Goal: Use online tool/utility

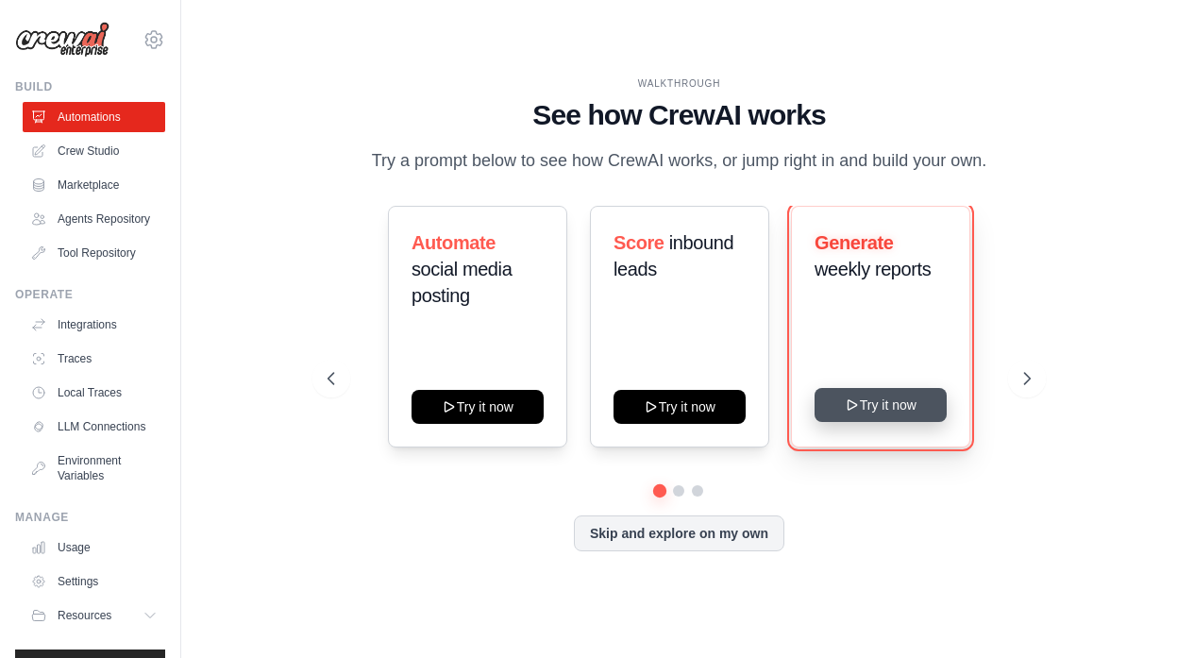
click at [858, 407] on icon at bounding box center [851, 404] width 15 height 15
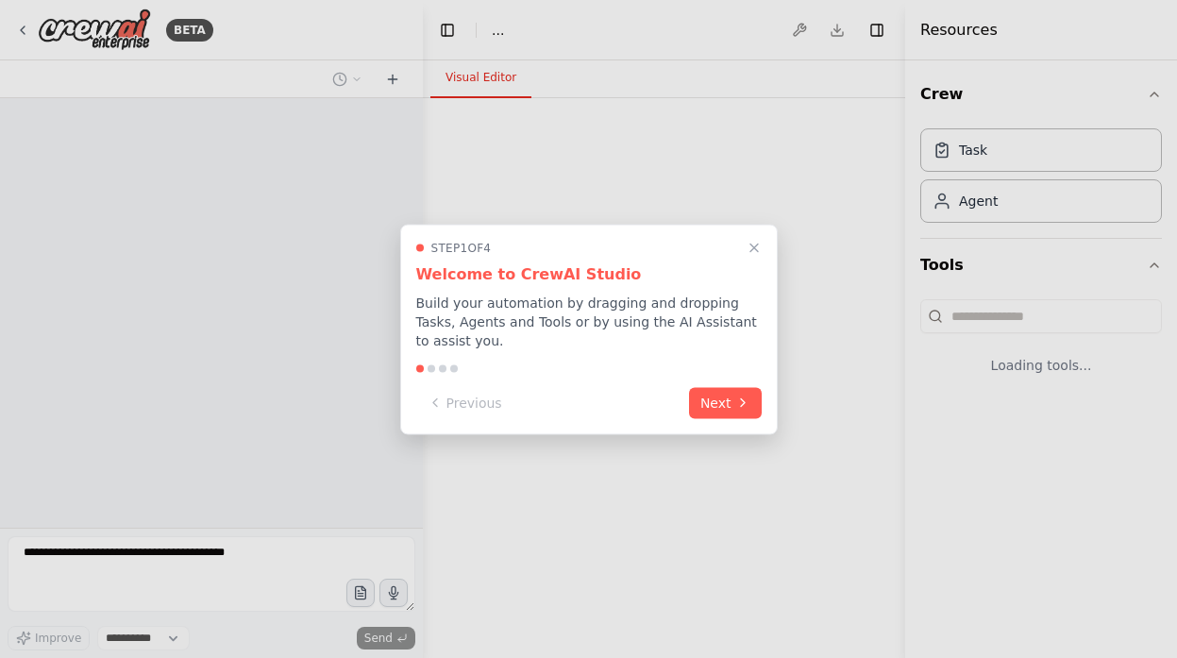
select select "****"
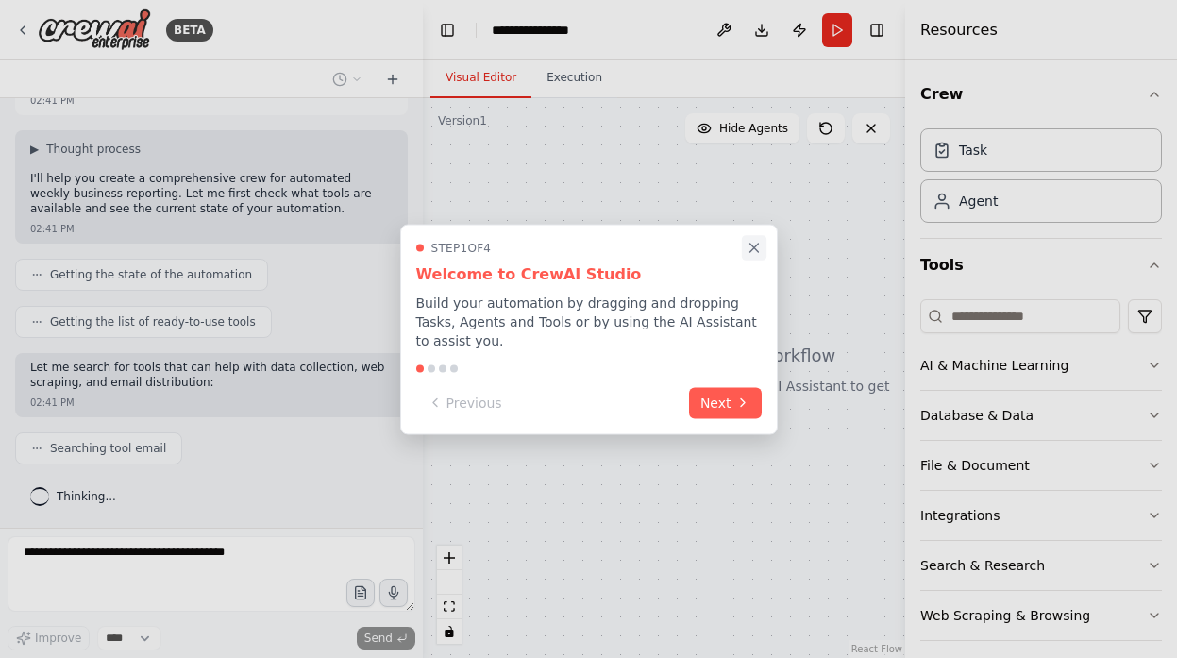
scroll to position [139, 0]
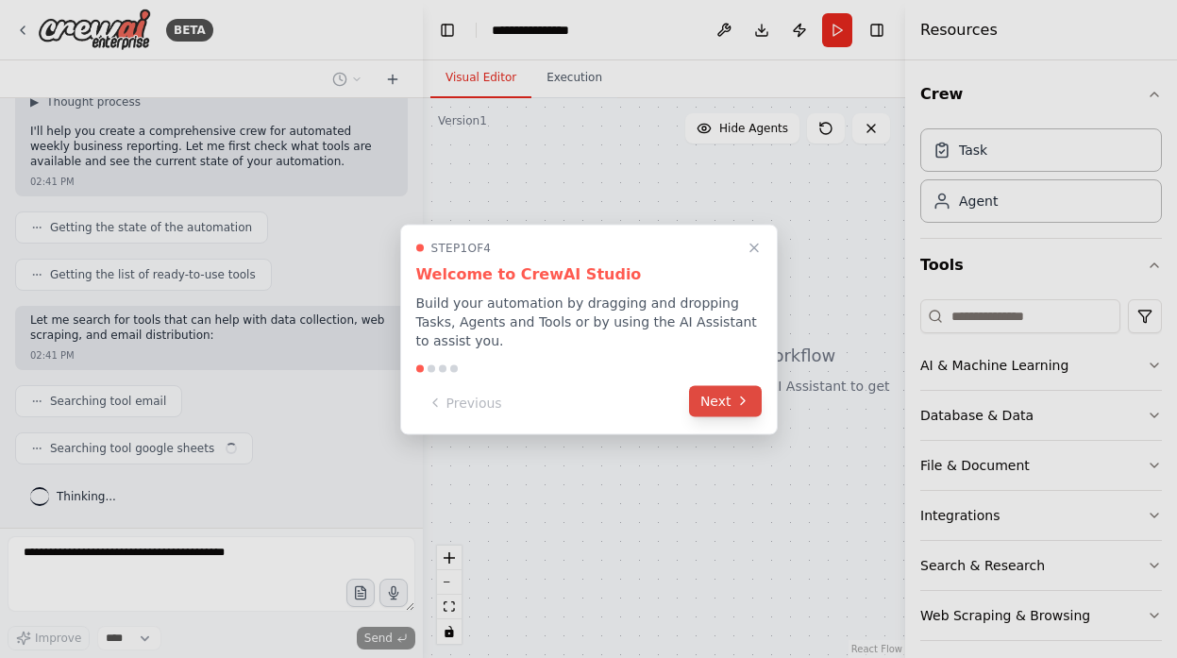
click at [726, 397] on button "Next" at bounding box center [725, 400] width 73 height 31
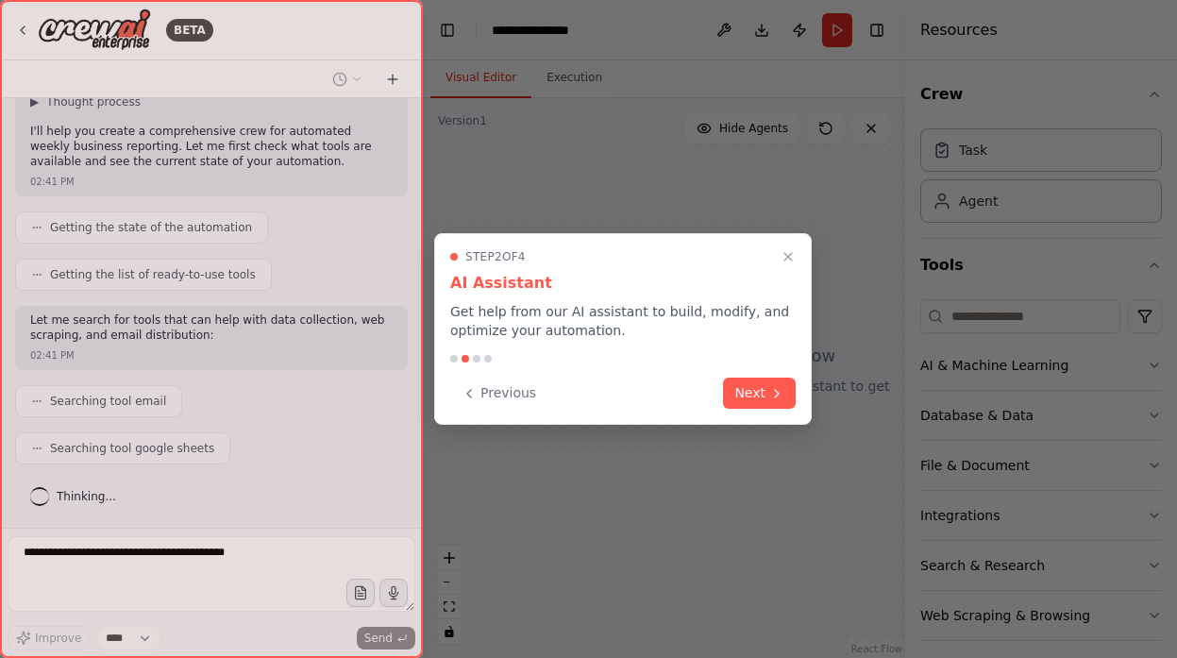
scroll to position [186, 0]
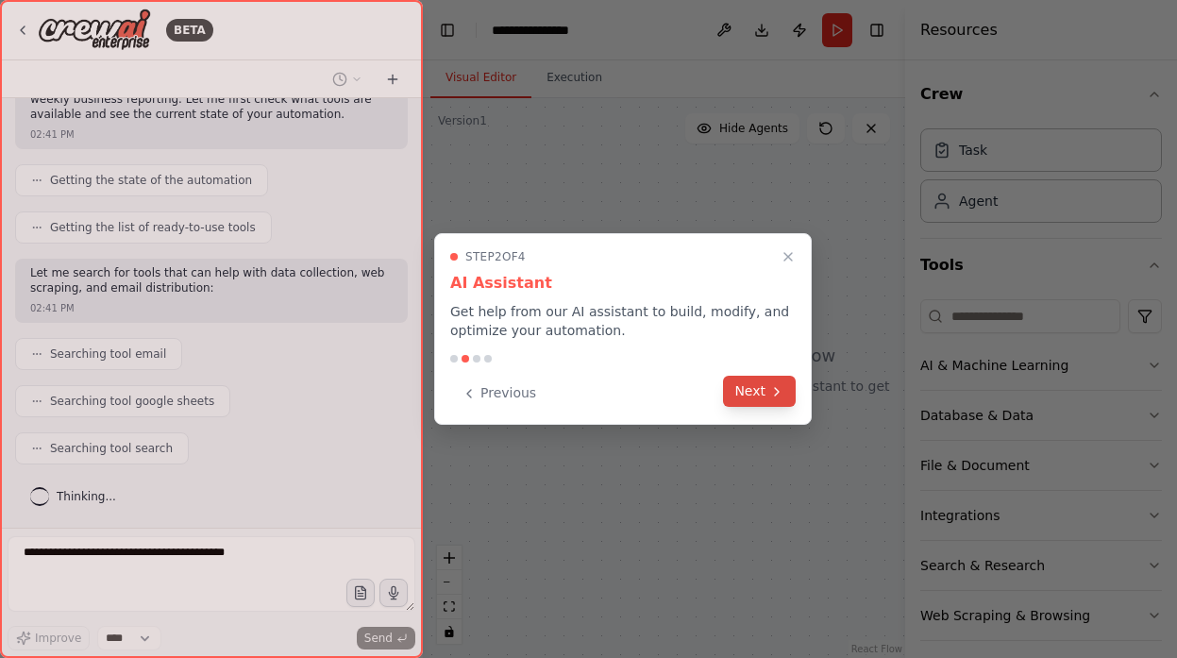
click at [757, 391] on button "Next" at bounding box center [759, 391] width 73 height 31
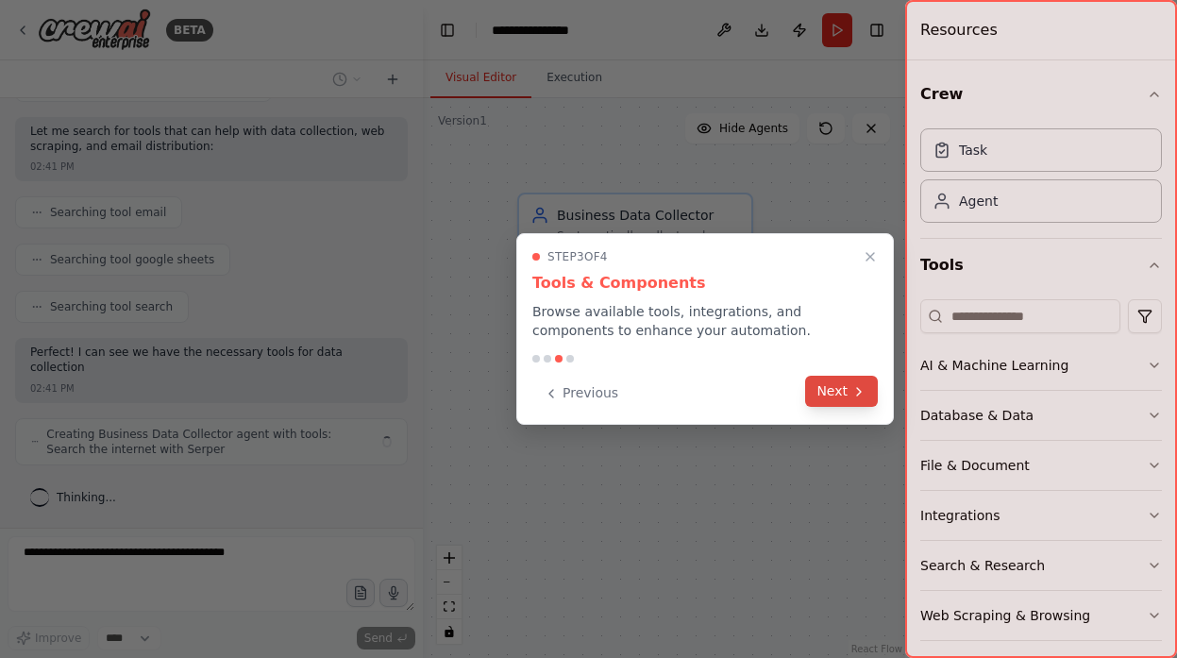
click at [835, 392] on button "Next" at bounding box center [841, 391] width 73 height 31
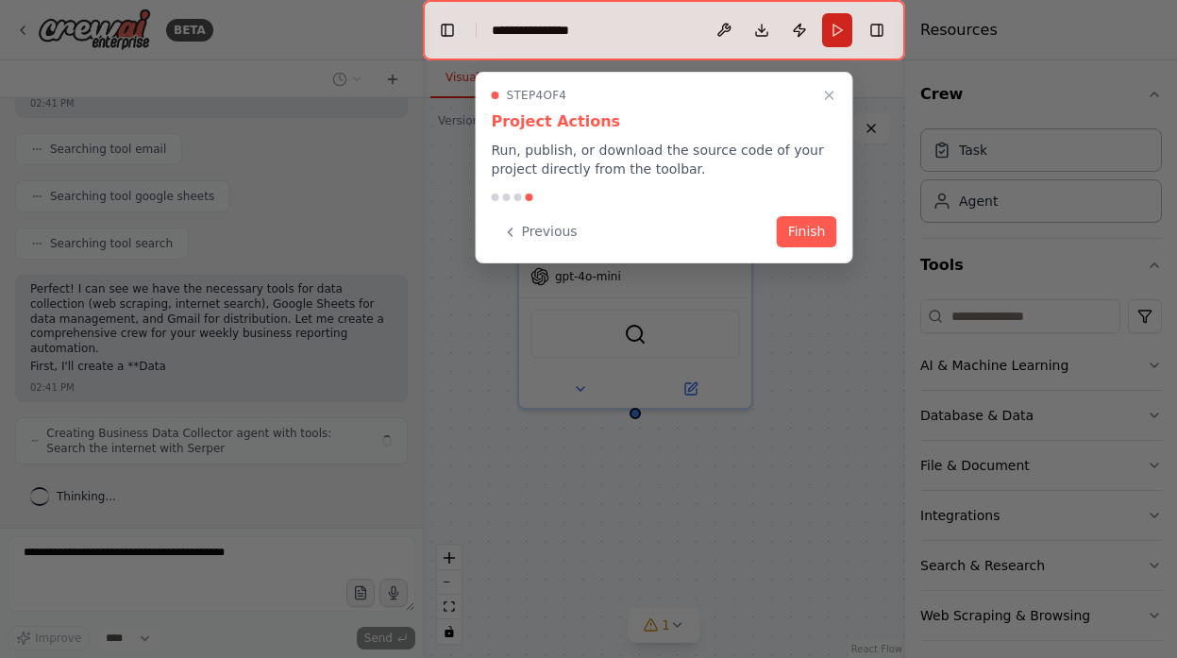
scroll to position [405, 0]
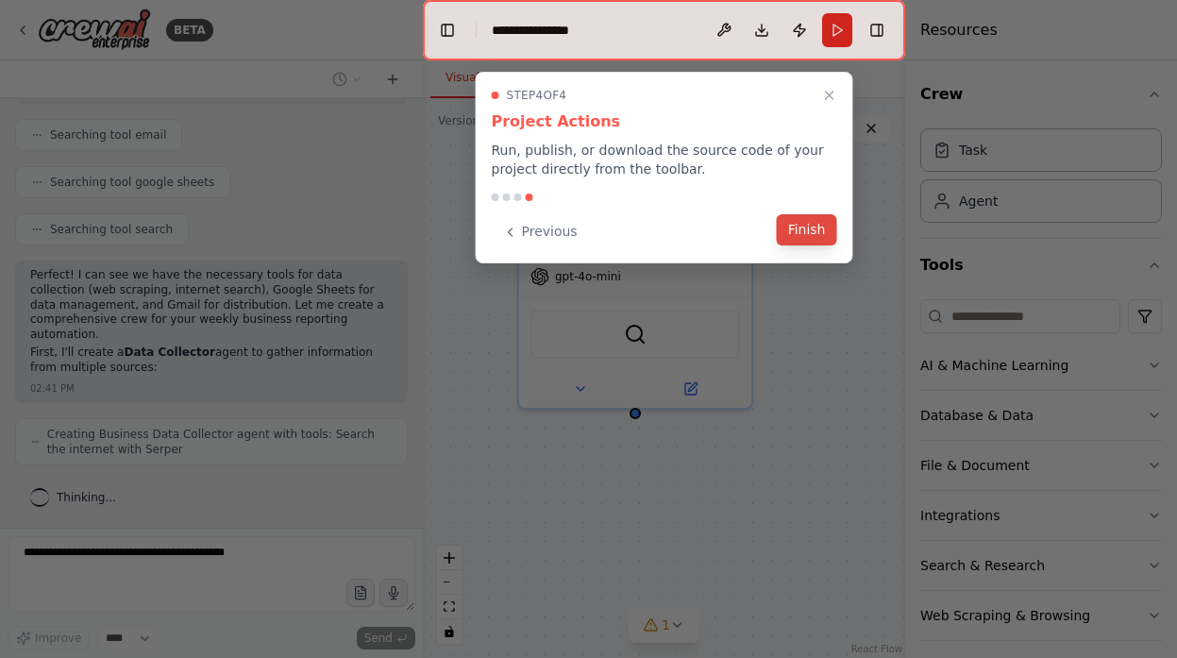
click at [808, 222] on button "Finish" at bounding box center [807, 229] width 60 height 31
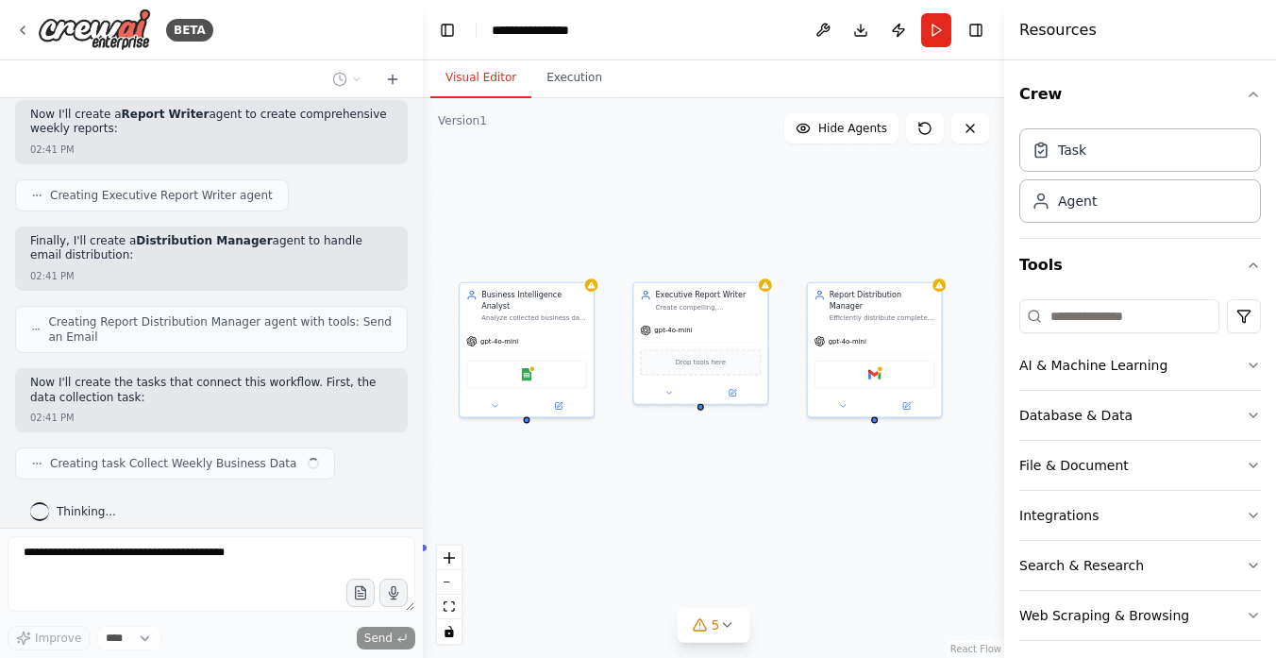
scroll to position [942, 0]
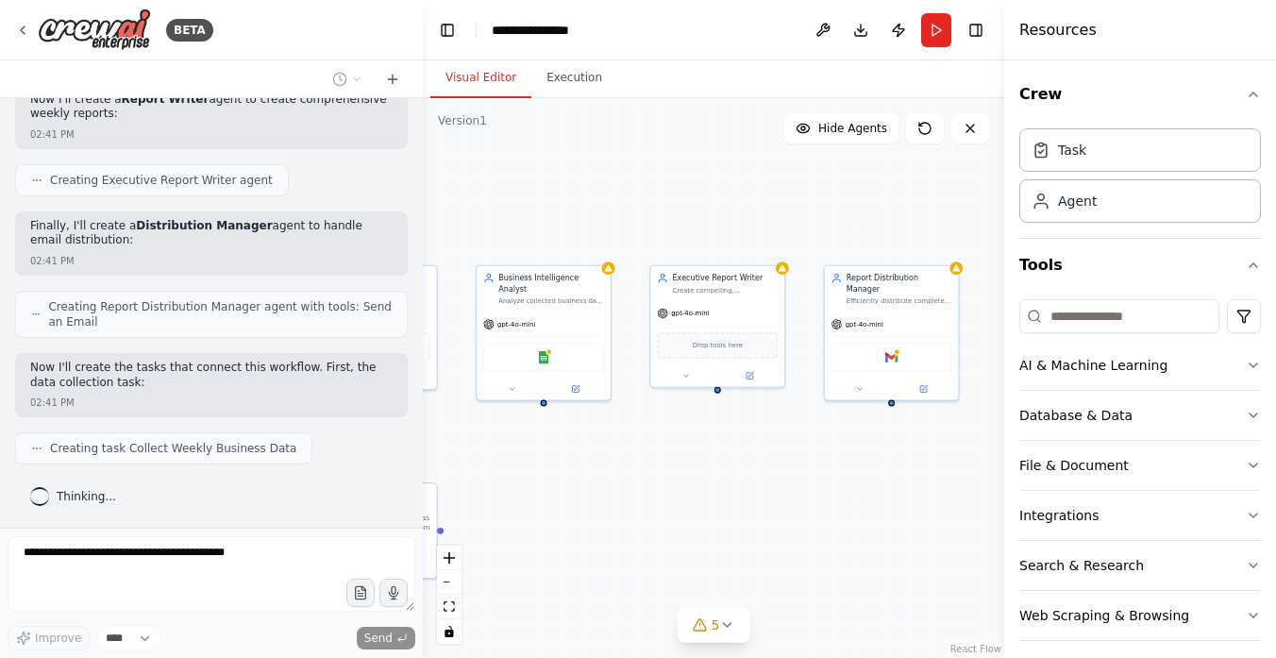
drag, startPoint x: 769, startPoint y: 528, endPoint x: 543, endPoint y: 510, distance: 227.2
click at [543, 510] on div ".deletable-edge-delete-btn { width: 20px; height: 20px; border: 0px solid #ffff…" at bounding box center [713, 378] width 581 height 560
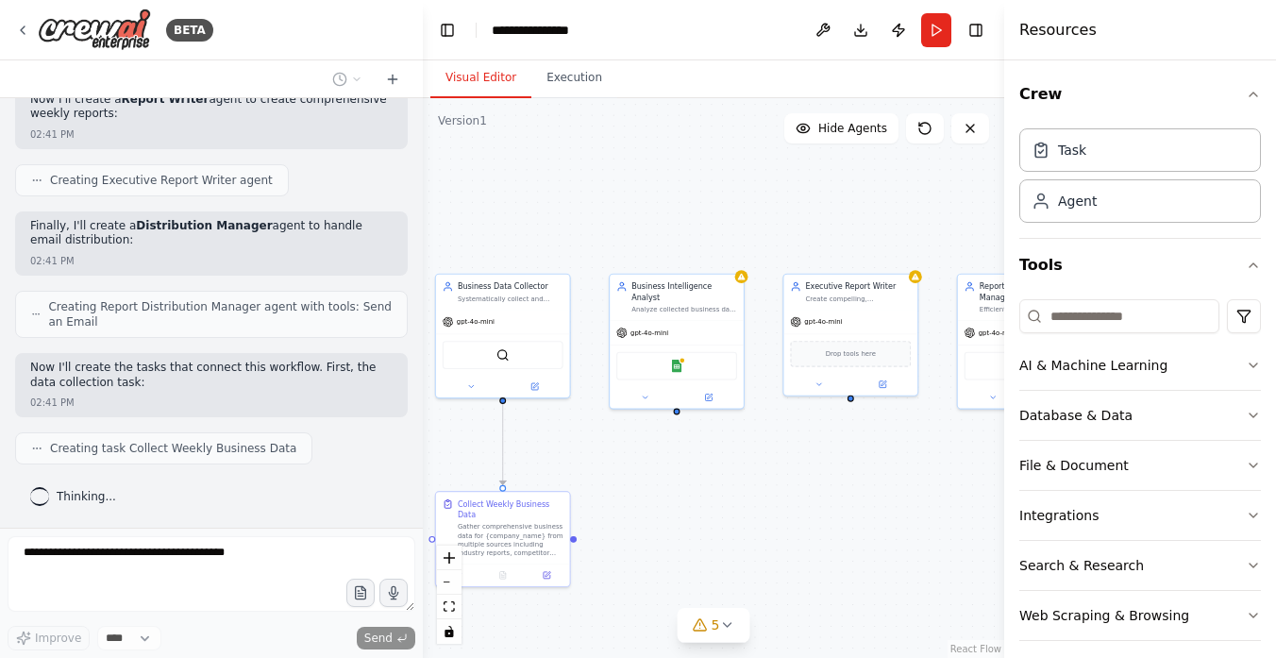
drag, startPoint x: 597, startPoint y: 537, endPoint x: 728, endPoint y: 545, distance: 131.4
click at [728, 545] on div ".deletable-edge-delete-btn { width: 20px; height: 20px; border: 0px solid #ffff…" at bounding box center [713, 378] width 581 height 560
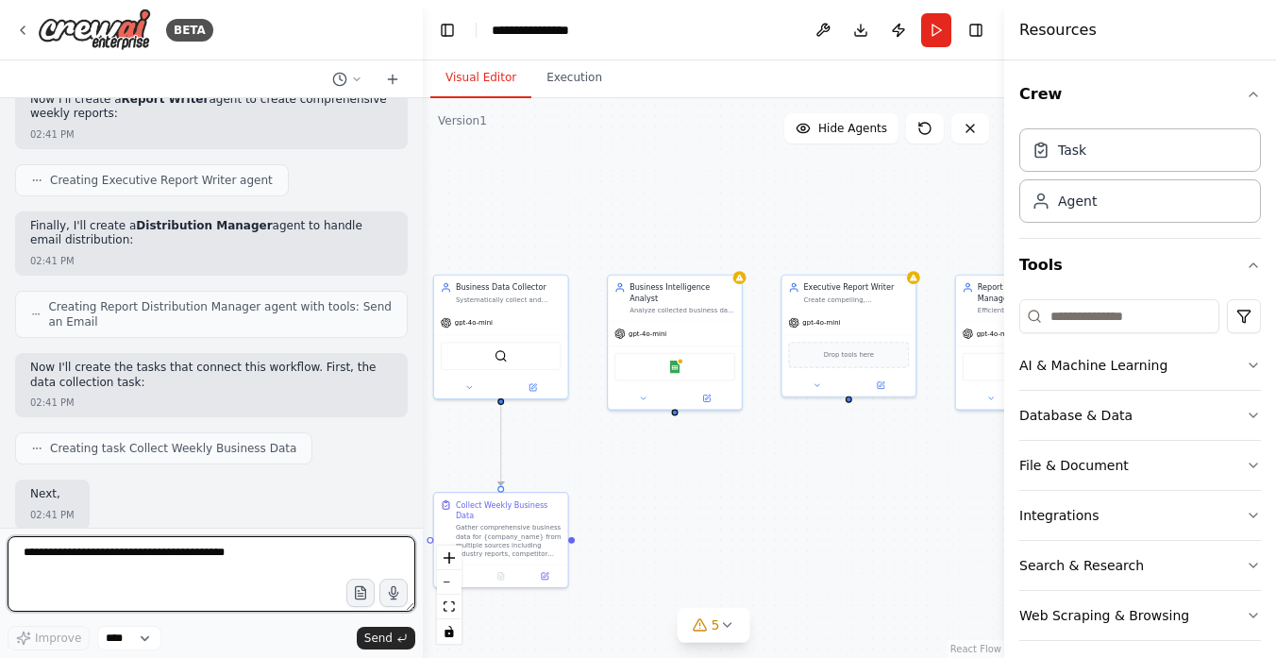
scroll to position [1054, 0]
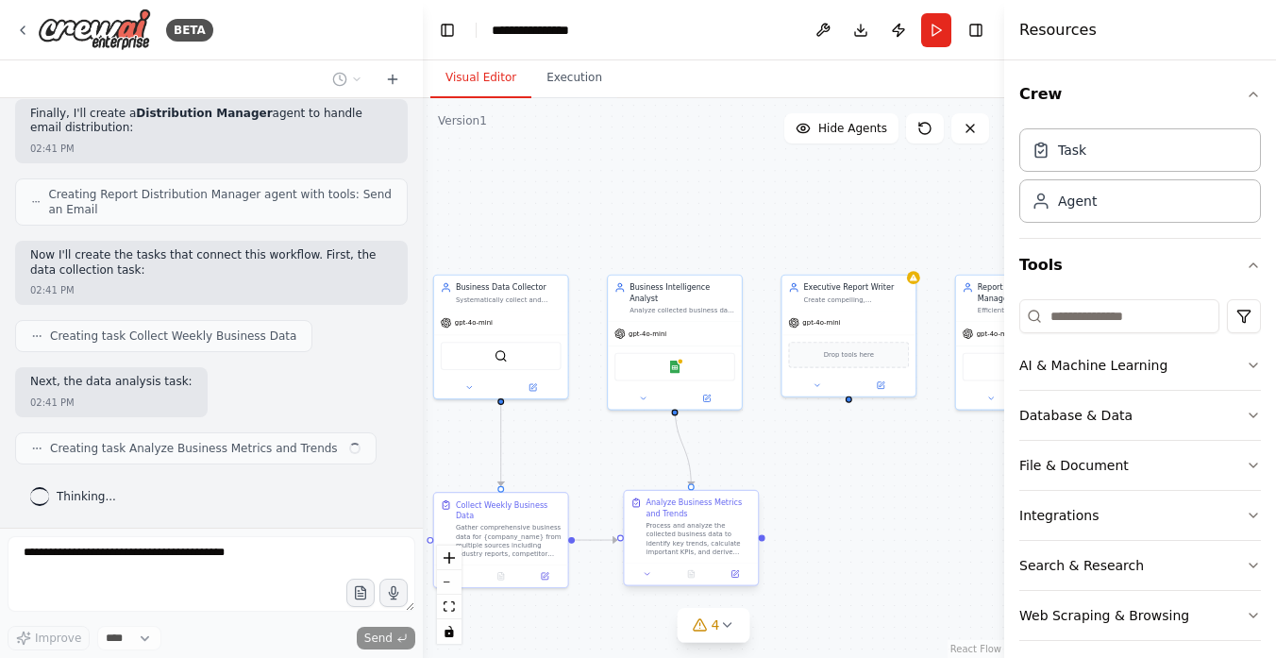
click at [660, 530] on div "Process and analyze the collected business data to identify key trends, calcula…" at bounding box center [698, 538] width 106 height 35
click at [311, 396] on div "Next, the data analysis task: 02:41 PM" at bounding box center [211, 392] width 393 height 50
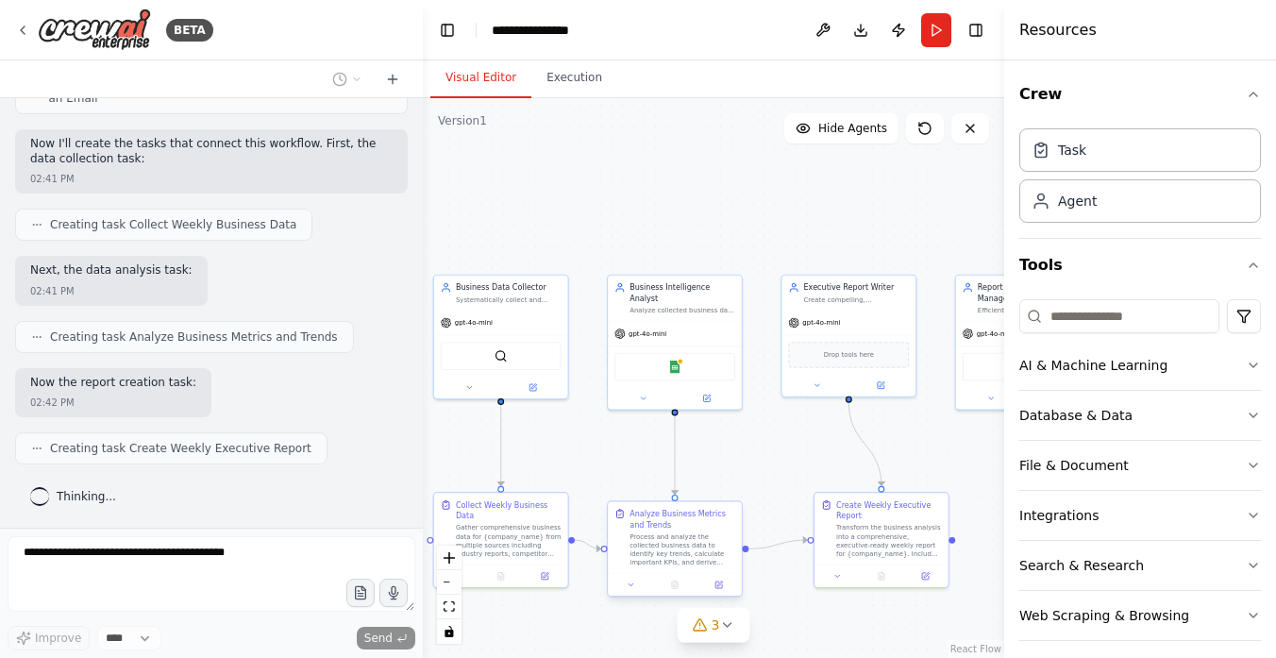
drag, startPoint x: 649, startPoint y: 552, endPoint x: 633, endPoint y: 558, distance: 17.0
click at [633, 558] on div "Process and analyze the collected business data to identify key trends, calcula…" at bounding box center [682, 549] width 106 height 35
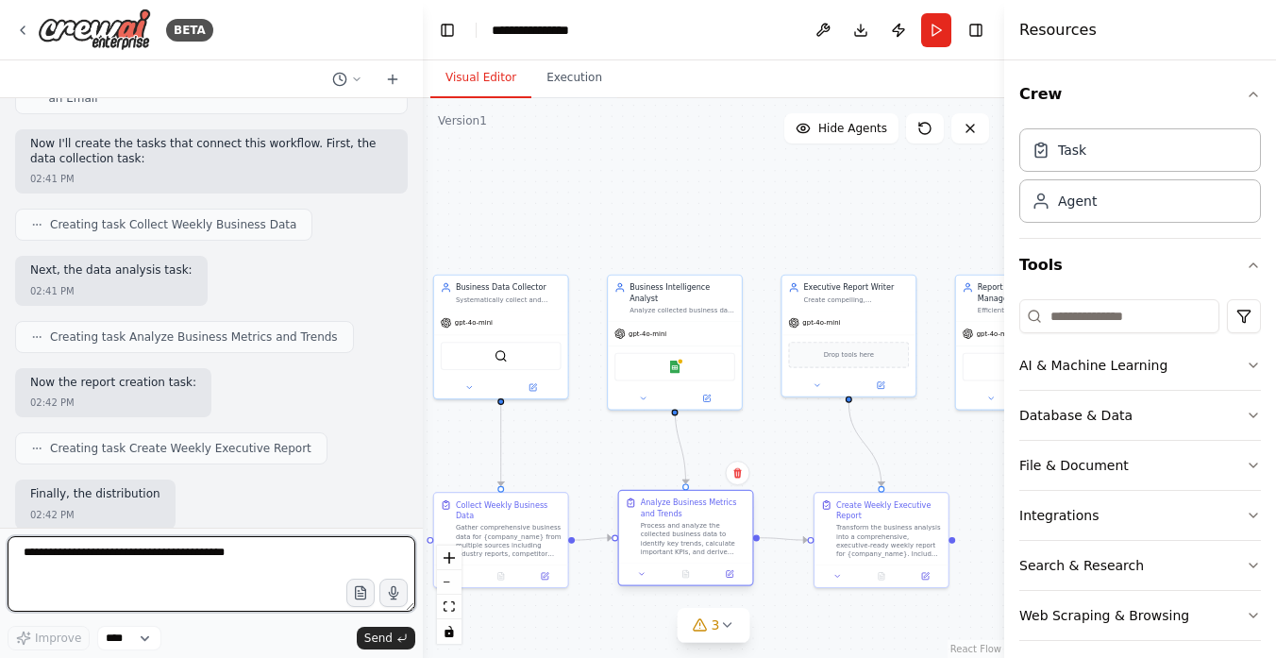
scroll to position [1278, 0]
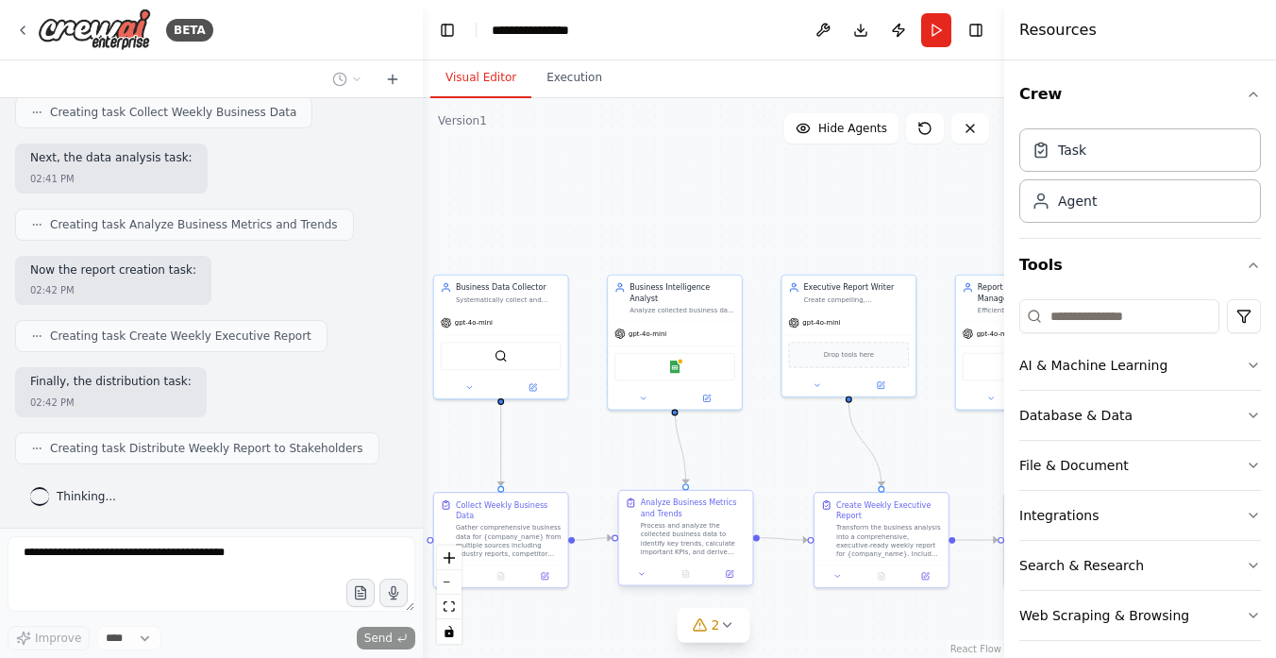
drag, startPoint x: 633, startPoint y: 558, endPoint x: 643, endPoint y: 551, distance: 11.5
click at [643, 551] on div "Process and analyze the collected business data to identify key trends, calcula…" at bounding box center [694, 538] width 106 height 35
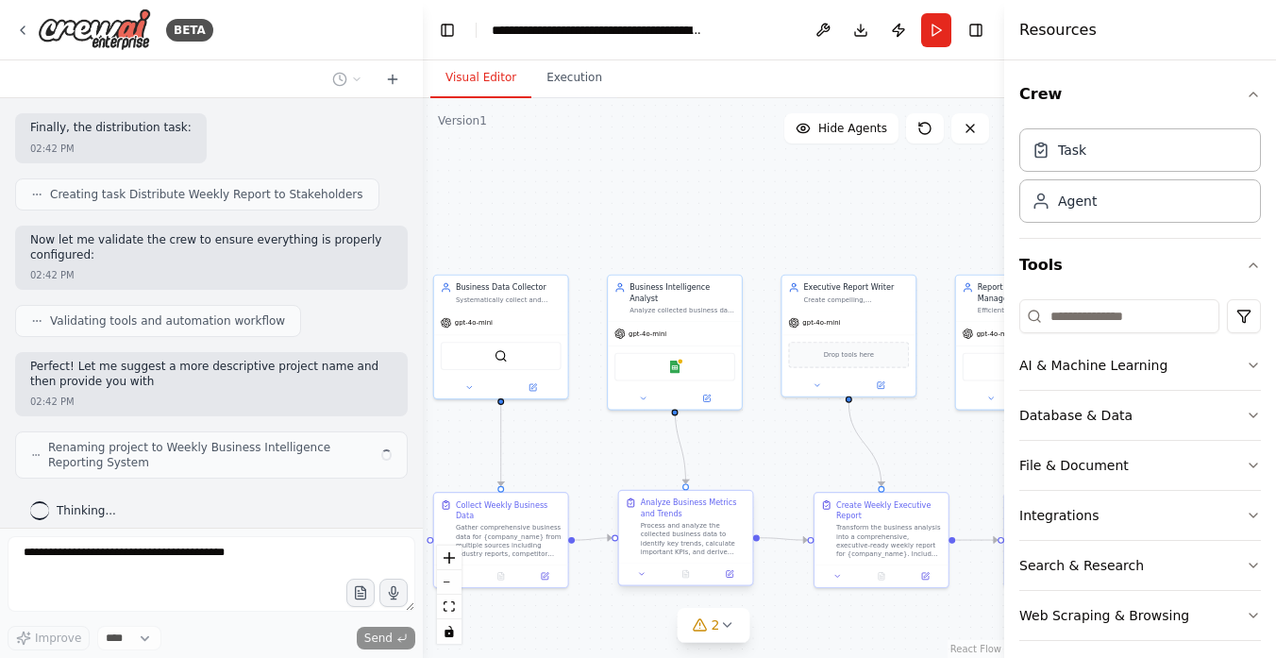
scroll to position [1546, 0]
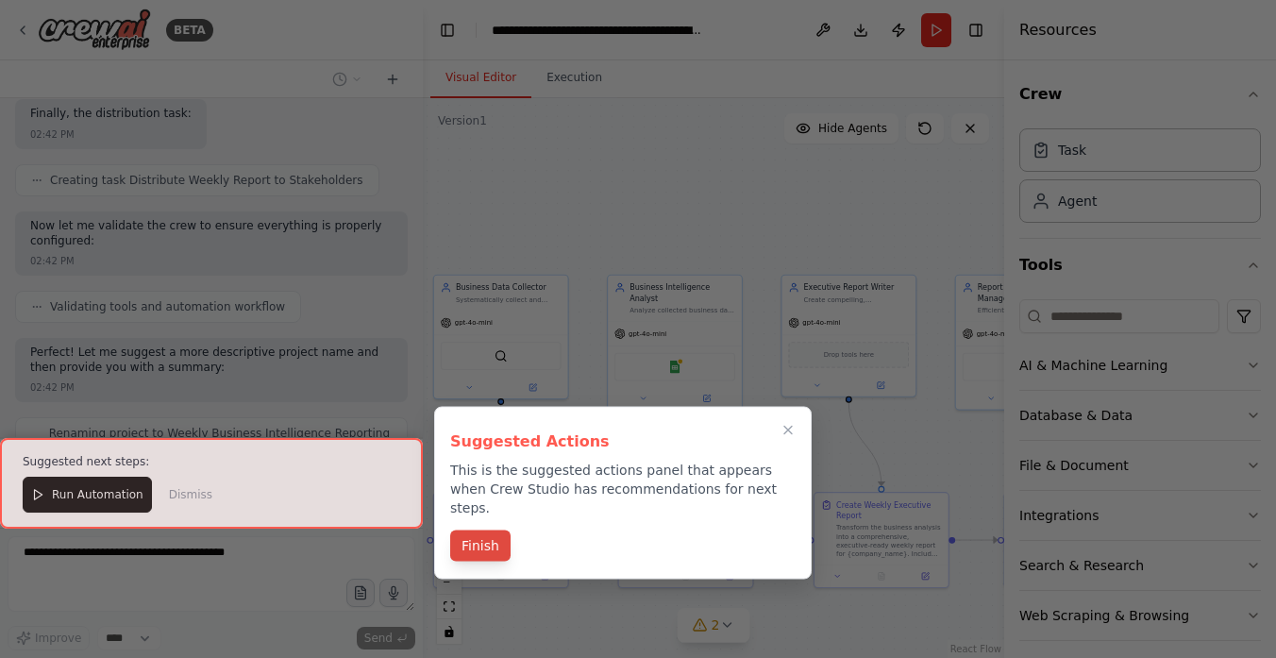
click at [481, 530] on button "Finish" at bounding box center [480, 545] width 60 height 31
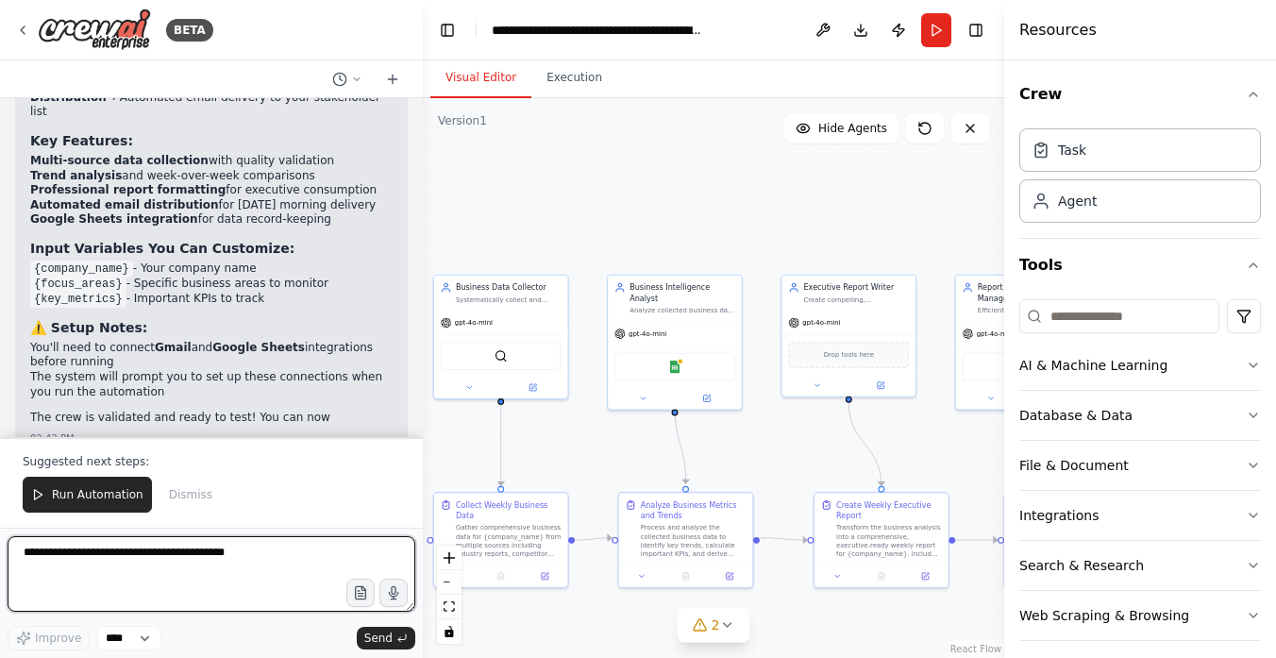
scroll to position [2292, 0]
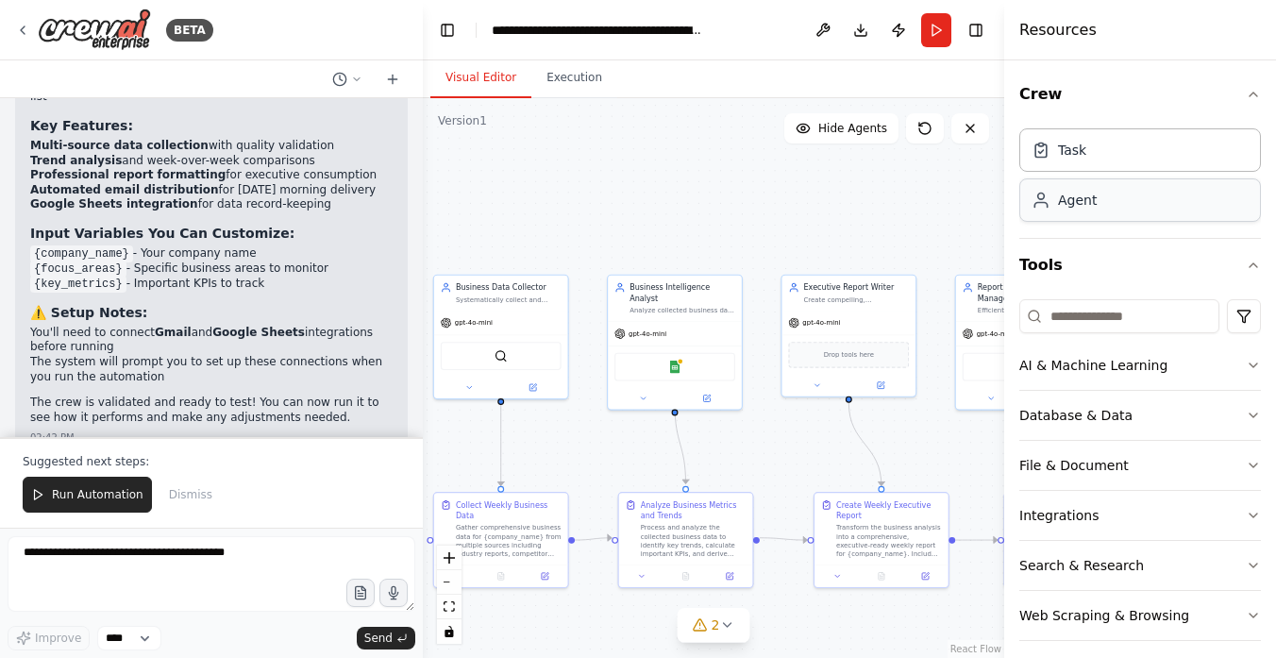
click at [1162, 213] on div "Agent" at bounding box center [1140, 199] width 242 height 43
click at [921, 212] on div ".deletable-edge-delete-btn { width: 20px; height: 20px; border: 0px solid #ffff…" at bounding box center [713, 378] width 581 height 560
click at [1081, 201] on div "Agent" at bounding box center [1077, 200] width 39 height 19
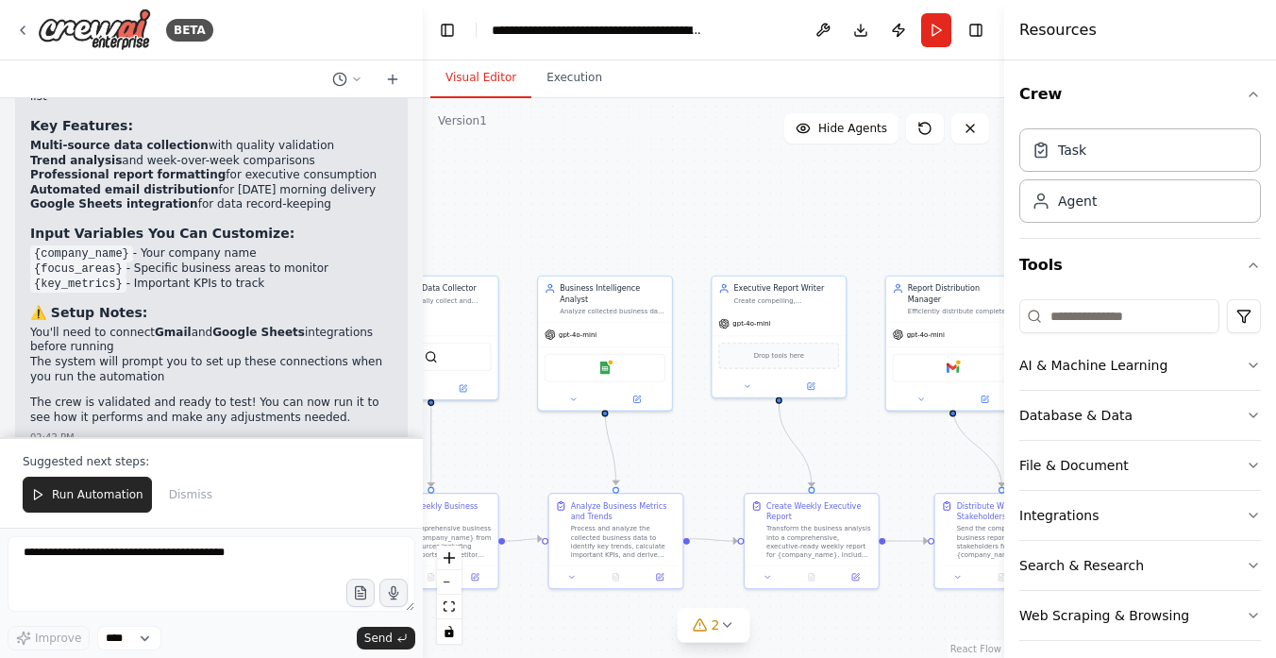
drag, startPoint x: 782, startPoint y: 447, endPoint x: 710, endPoint y: 443, distance: 72.8
click at [708, 443] on div ".deletable-edge-delete-btn { width: 20px; height: 20px; border: 0px solid #ffff…" at bounding box center [713, 378] width 581 height 560
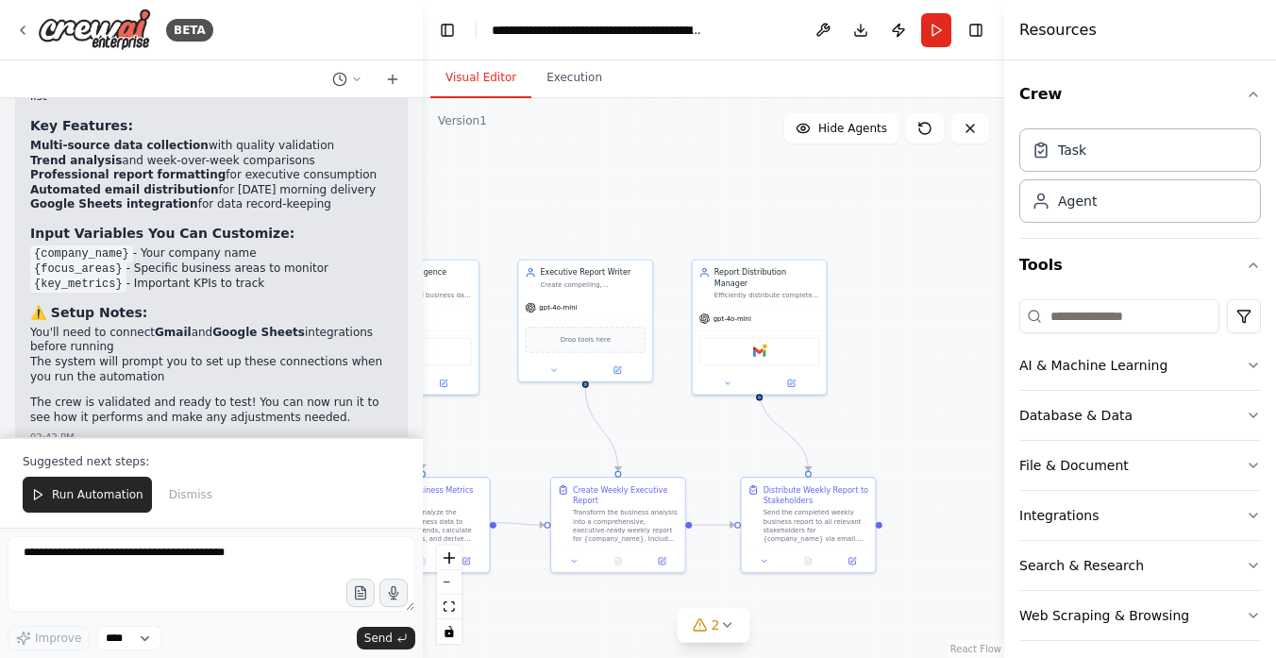
drag, startPoint x: 928, startPoint y: 439, endPoint x: 749, endPoint y: 420, distance: 180.3
click at [749, 420] on div ".deletable-edge-delete-btn { width: 20px; height: 20px; border: 0px solid #ffff…" at bounding box center [713, 378] width 581 height 560
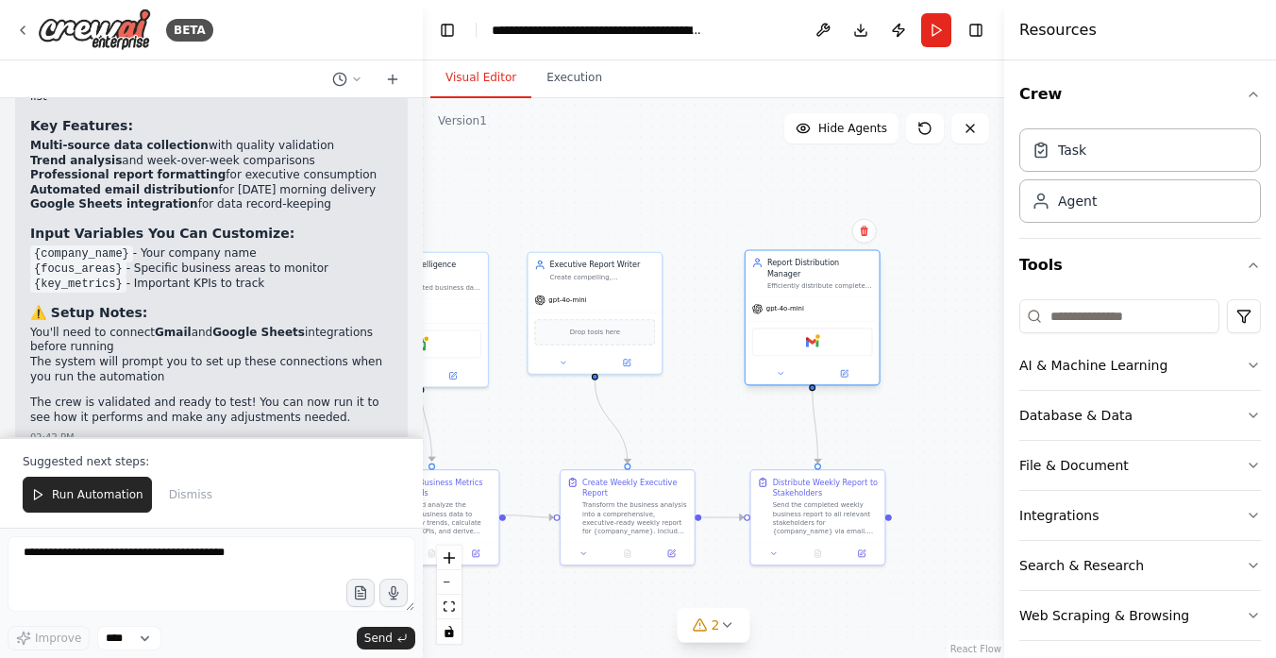
drag, startPoint x: 765, startPoint y: 270, endPoint x: 808, endPoint y: 271, distance: 42.5
click at [808, 281] on div "Efficiently distribute completed weekly business reports to all {company_name} …" at bounding box center [820, 285] width 106 height 8
drag, startPoint x: 588, startPoint y: 267, endPoint x: 618, endPoint y: 270, distance: 30.3
click at [618, 270] on div "Executive Report Writer Create compelling, comprehensive weekly business report…" at bounding box center [635, 268] width 106 height 22
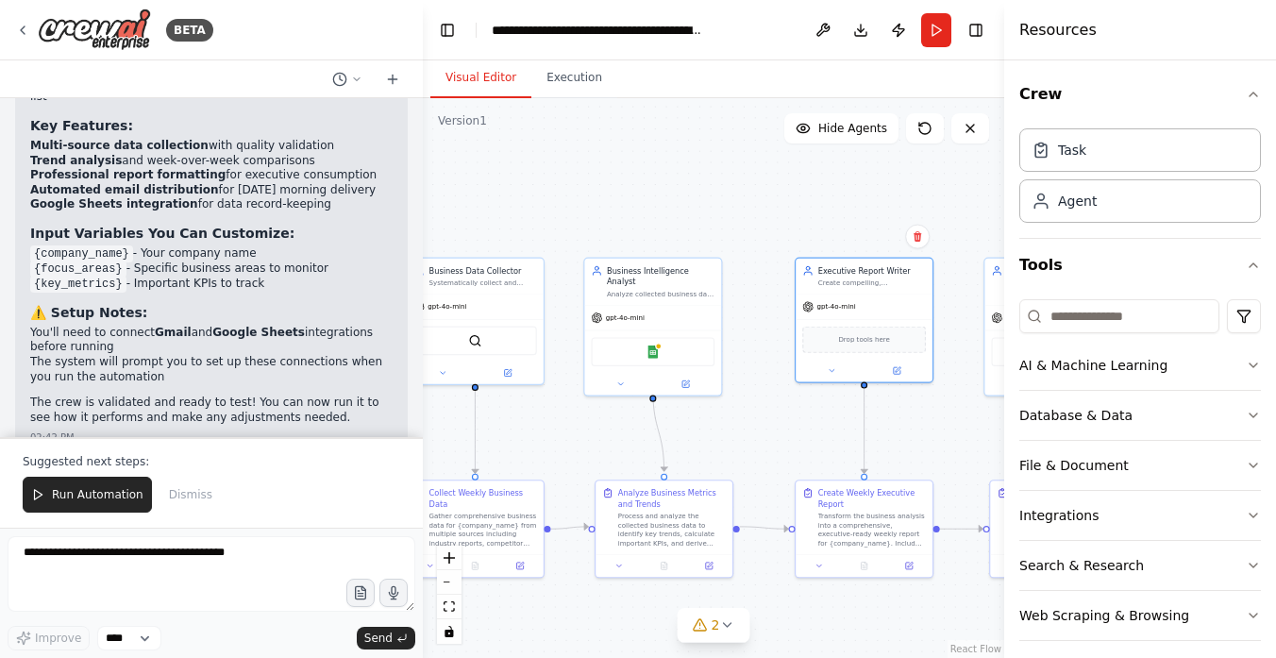
drag, startPoint x: 493, startPoint y: 415, endPoint x: 728, endPoint y: 416, distance: 234.9
click at [728, 417] on div ".deletable-edge-delete-btn { width: 20px; height: 20px; border: 0px solid #ffff…" at bounding box center [713, 378] width 581 height 560
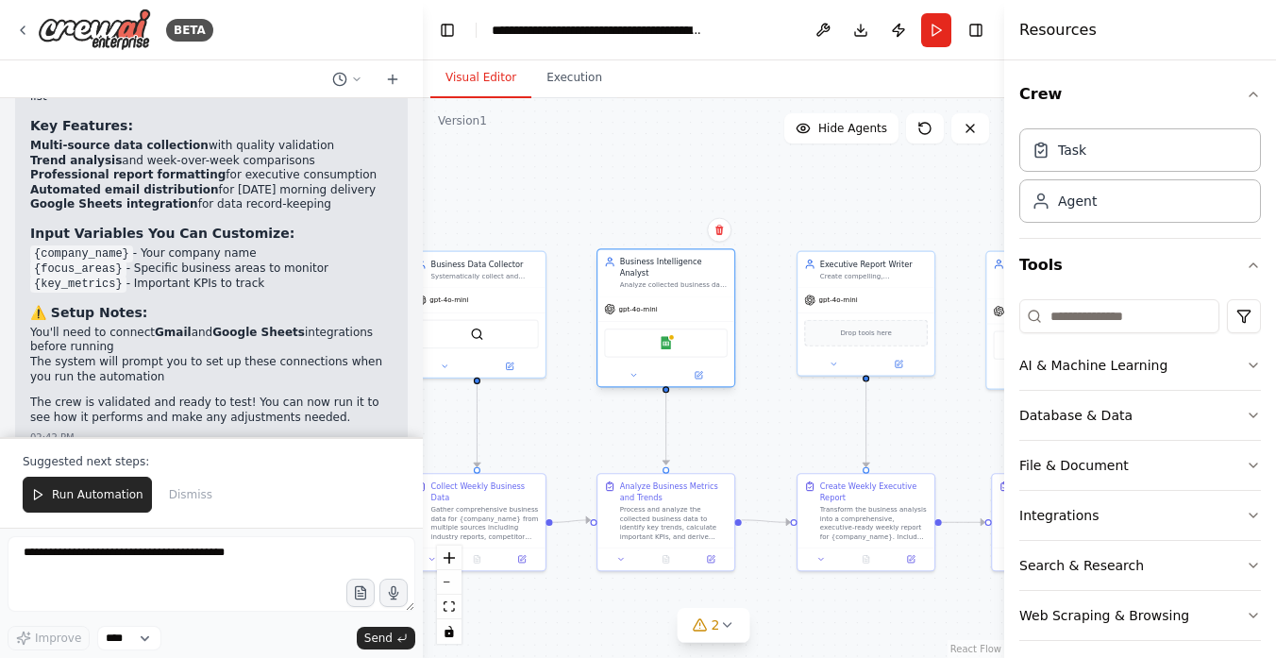
click at [659, 264] on div "Business Intelligence Analyst" at bounding box center [674, 267] width 108 height 23
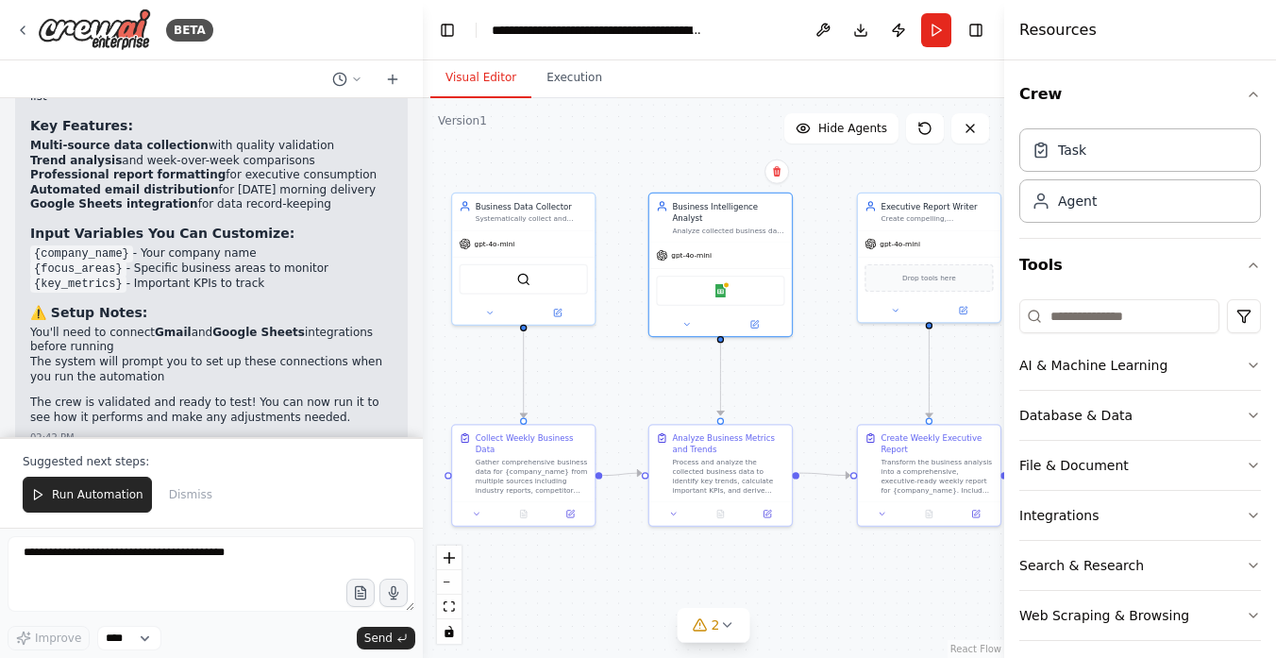
drag, startPoint x: 541, startPoint y: 427, endPoint x: 593, endPoint y: 377, distance: 72.1
click at [593, 377] on div ".deletable-edge-delete-btn { width: 20px; height: 20px; border: 0px solid #ffff…" at bounding box center [713, 378] width 581 height 560
click at [1175, 383] on button "AI & Machine Learning" at bounding box center [1140, 365] width 242 height 49
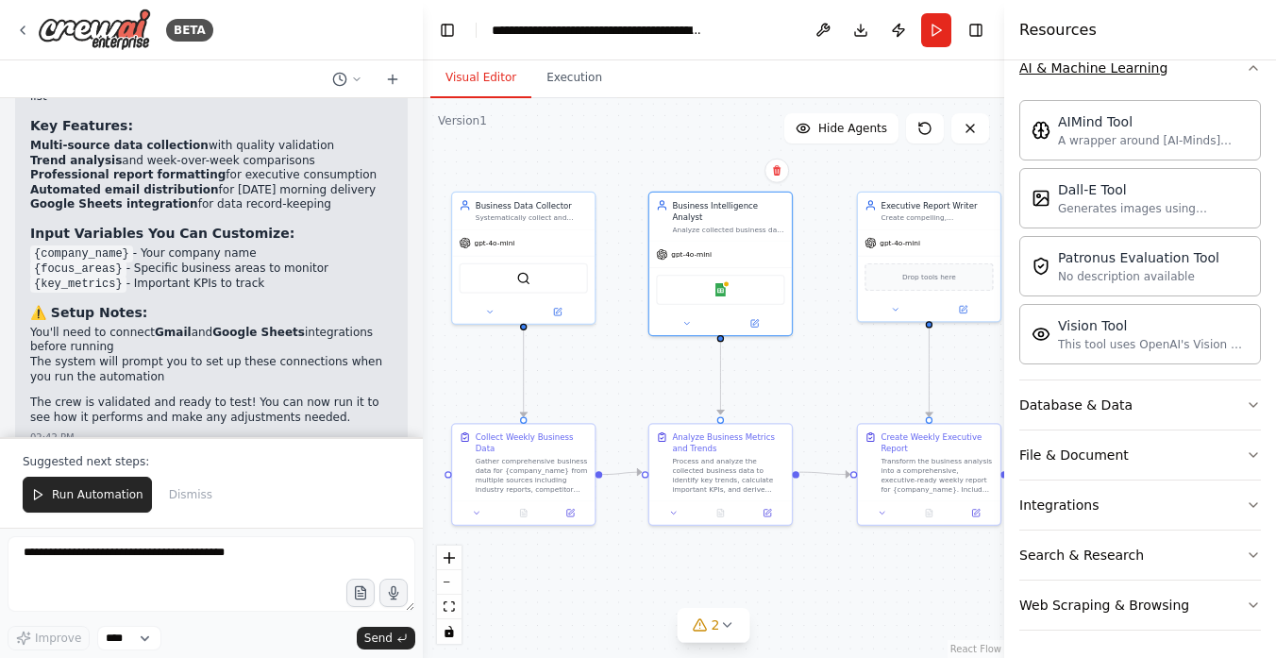
scroll to position [300, 0]
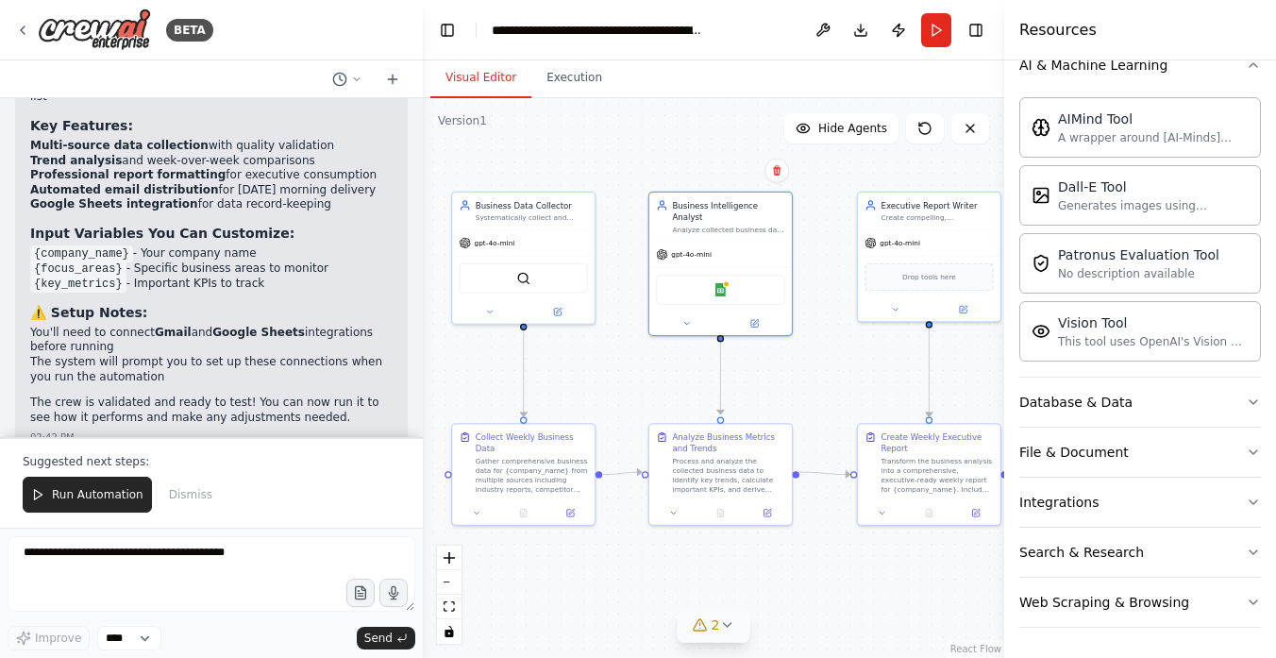
click at [727, 620] on icon at bounding box center [726, 624] width 15 height 15
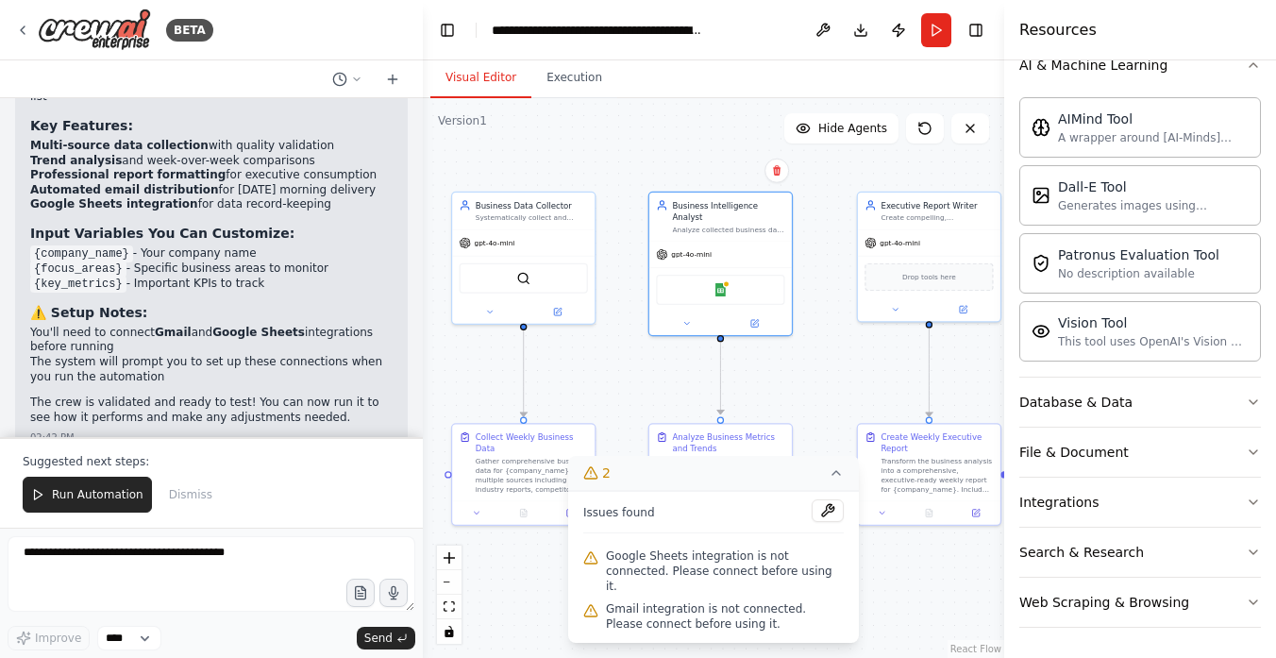
click at [904, 588] on div ".deletable-edge-delete-btn { width: 20px; height: 20px; border: 0px solid #ffff…" at bounding box center [713, 378] width 581 height 560
click at [835, 480] on icon at bounding box center [835, 472] width 15 height 15
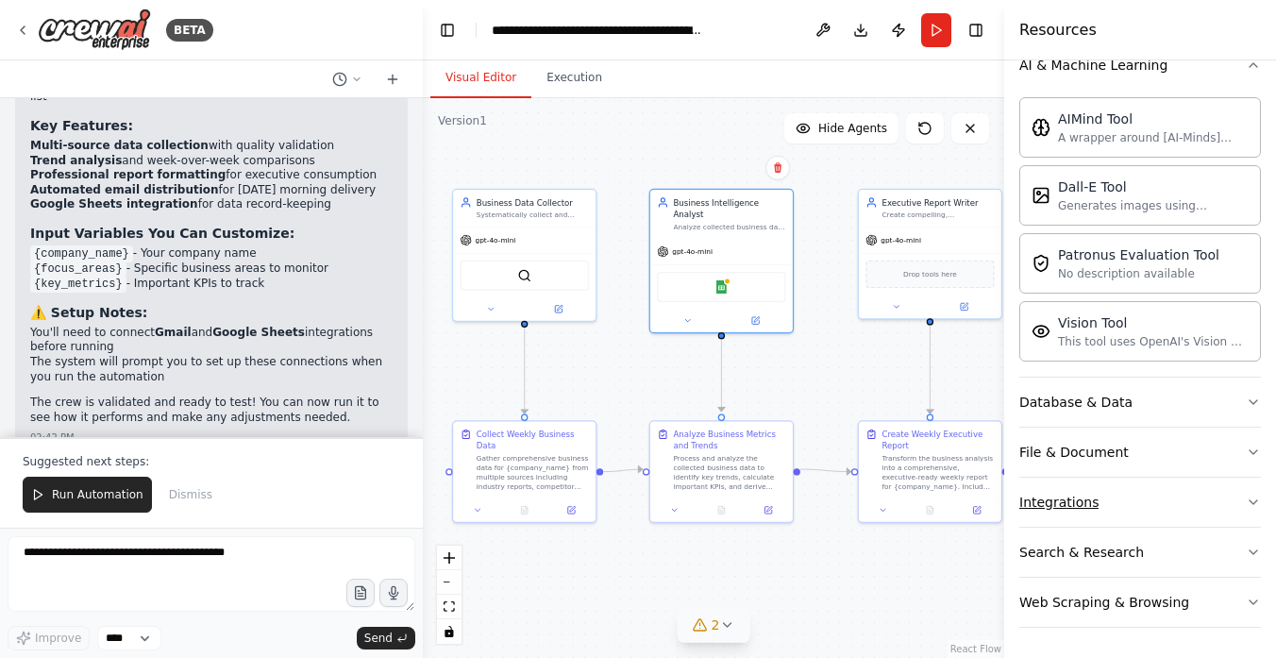
click at [1130, 501] on button "Integrations" at bounding box center [1140, 501] width 242 height 49
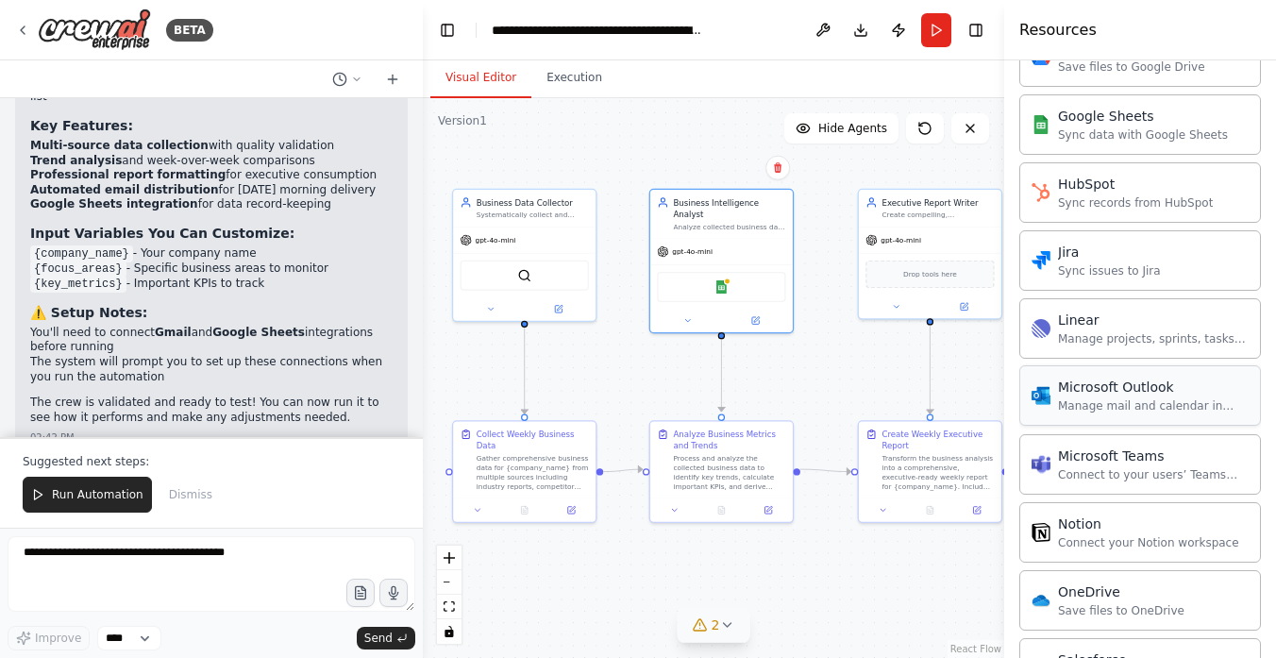
scroll to position [1282, 0]
